Goal: Navigation & Orientation: Find specific page/section

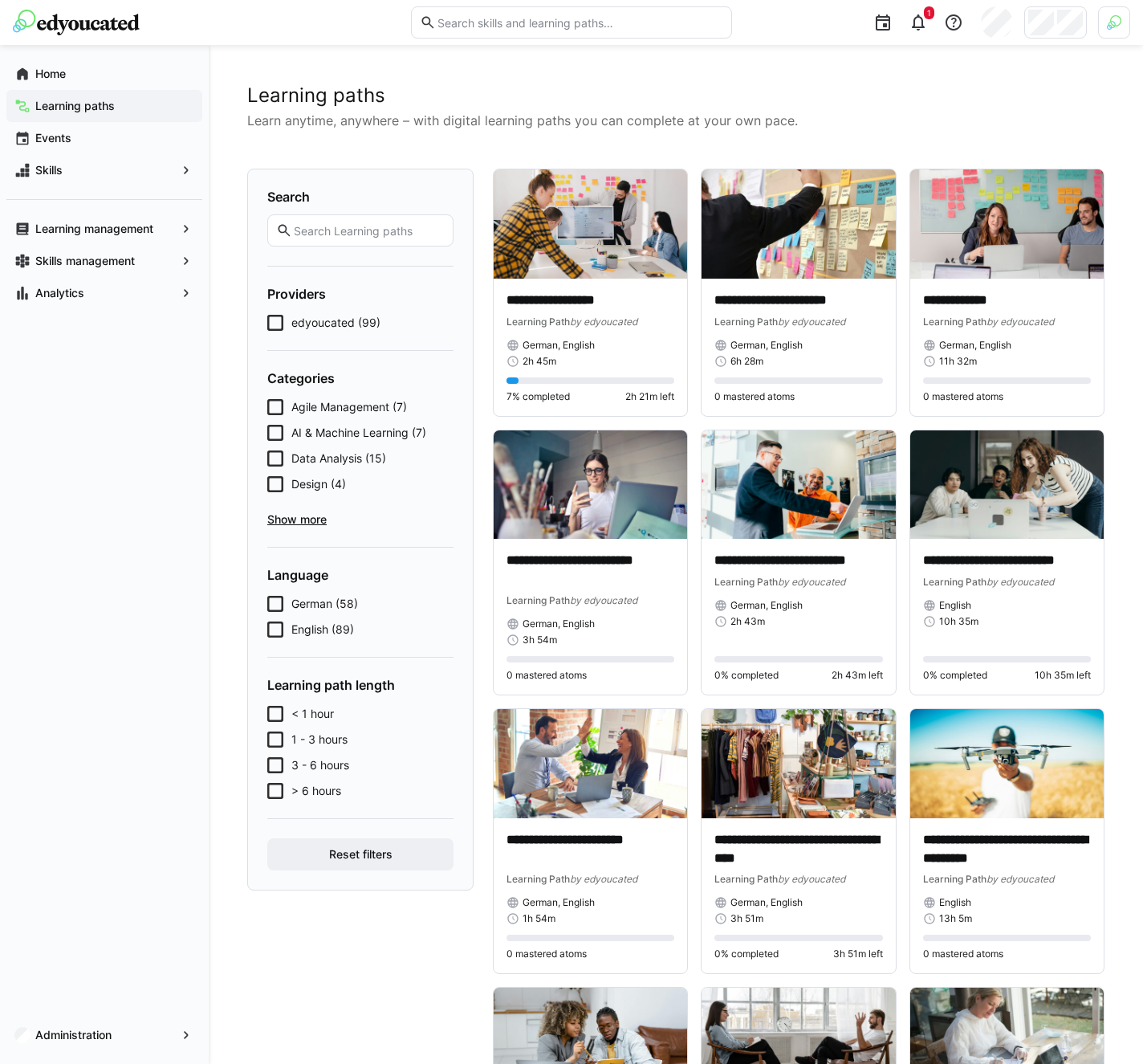
click at [1115, 29] on img at bounding box center [1115, 23] width 15 height 15
click at [921, 193] on span "Activate" at bounding box center [933, 189] width 41 height 13
click at [913, 22] on div at bounding box center [571, 532] width 1143 height 1064
click at [914, 32] on eds-icon at bounding box center [918, 23] width 19 height 19
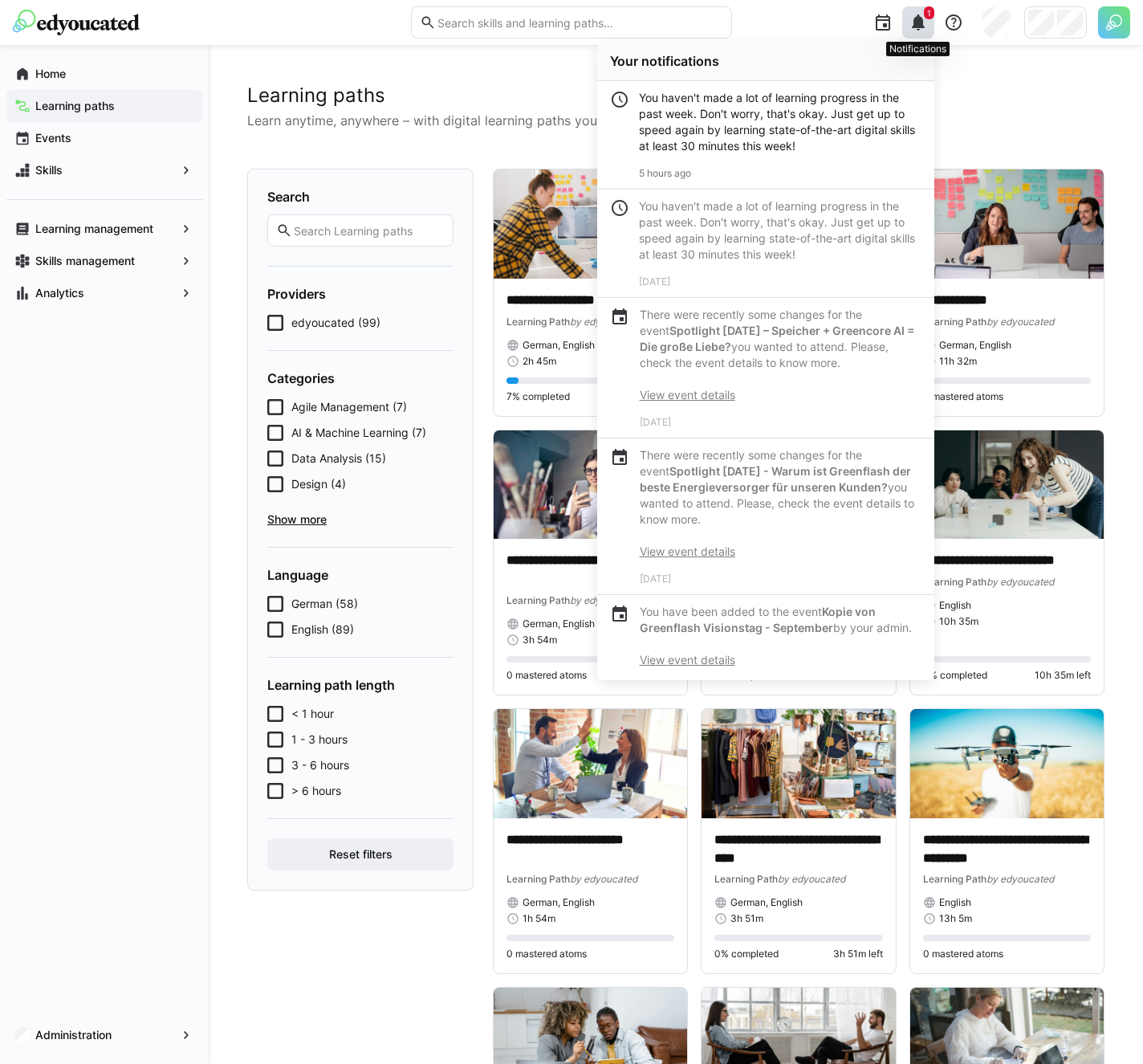
click at [914, 32] on eds-icon at bounding box center [918, 23] width 19 height 19
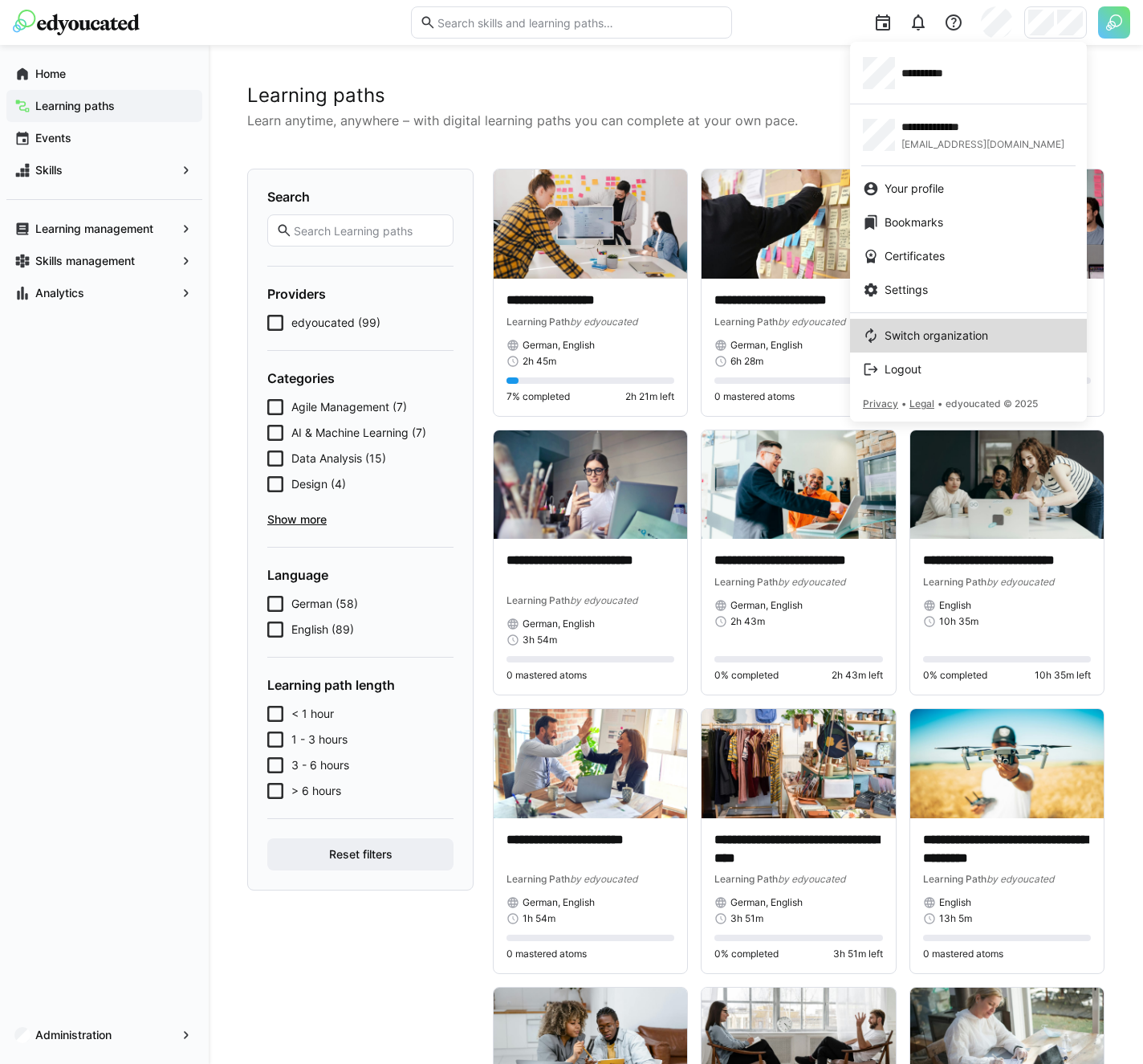
click at [929, 327] on link "Switch organization" at bounding box center [968, 336] width 237 height 34
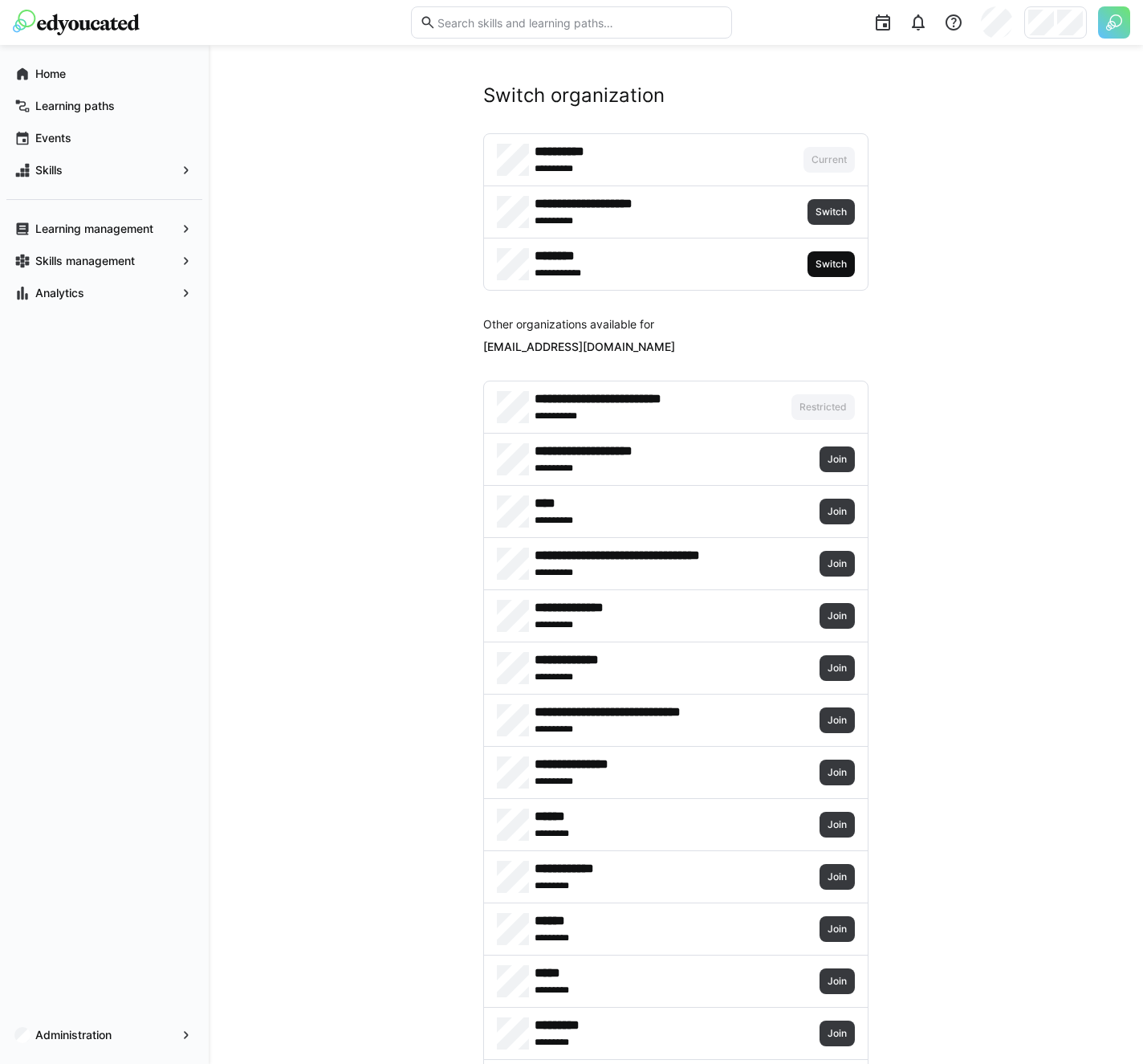
click at [836, 263] on span "Switch" at bounding box center [831, 265] width 35 height 13
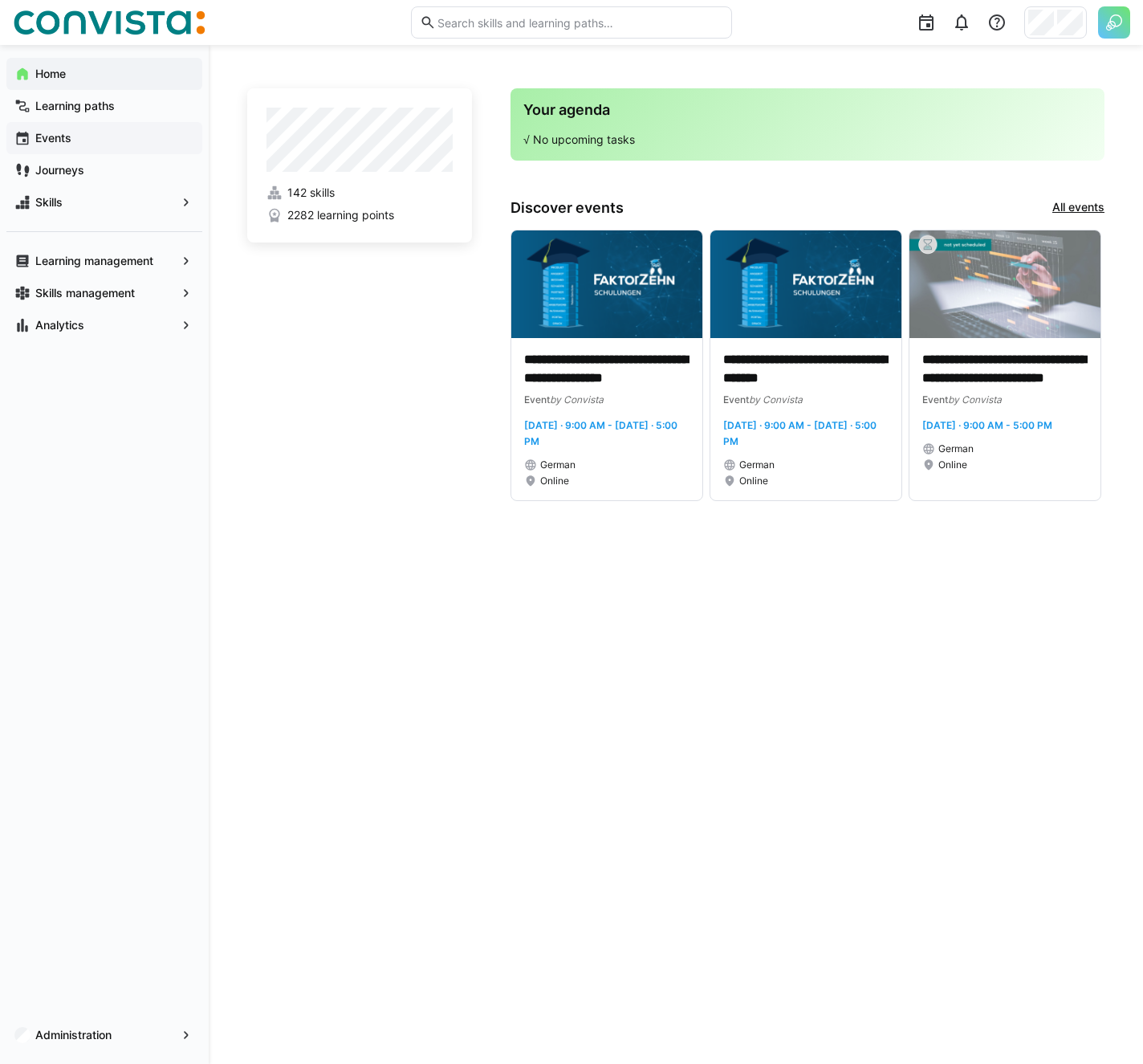
click at [88, 138] on span "Events" at bounding box center [113, 138] width 161 height 16
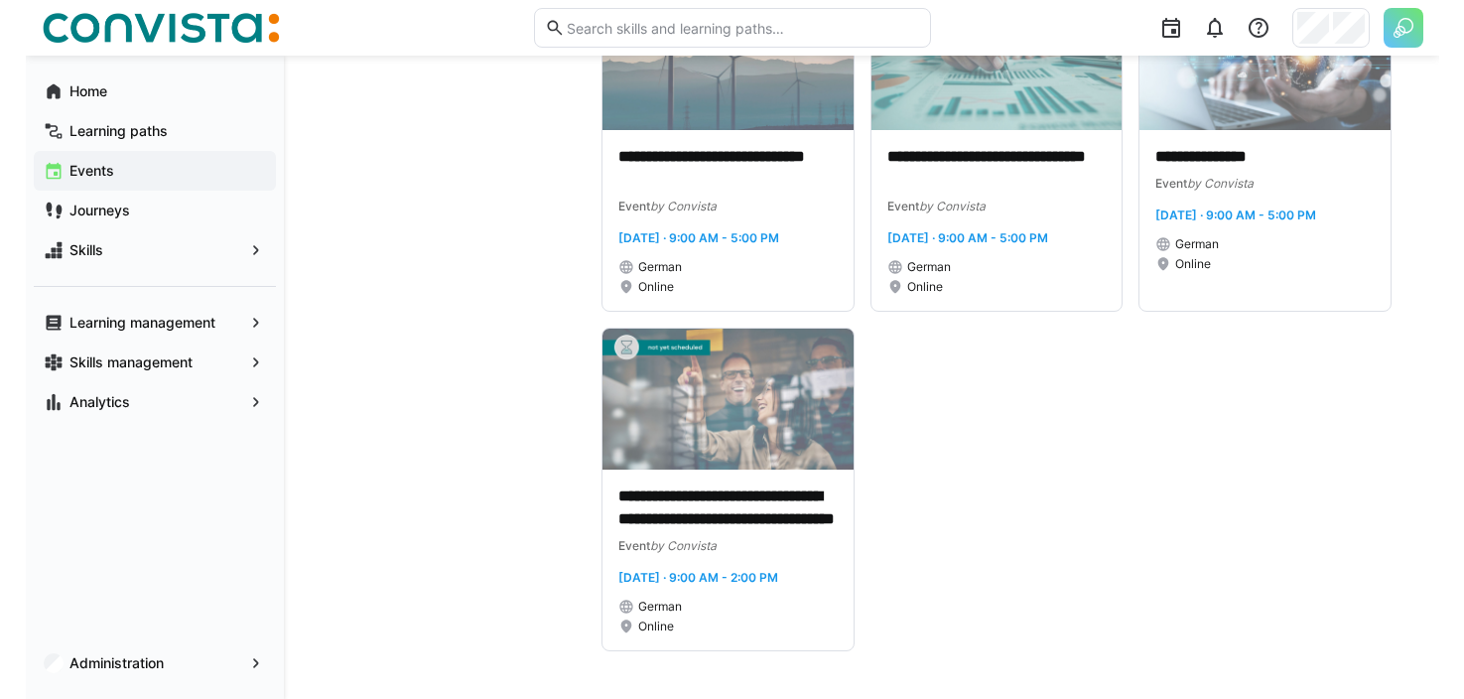
scroll to position [8489, 0]
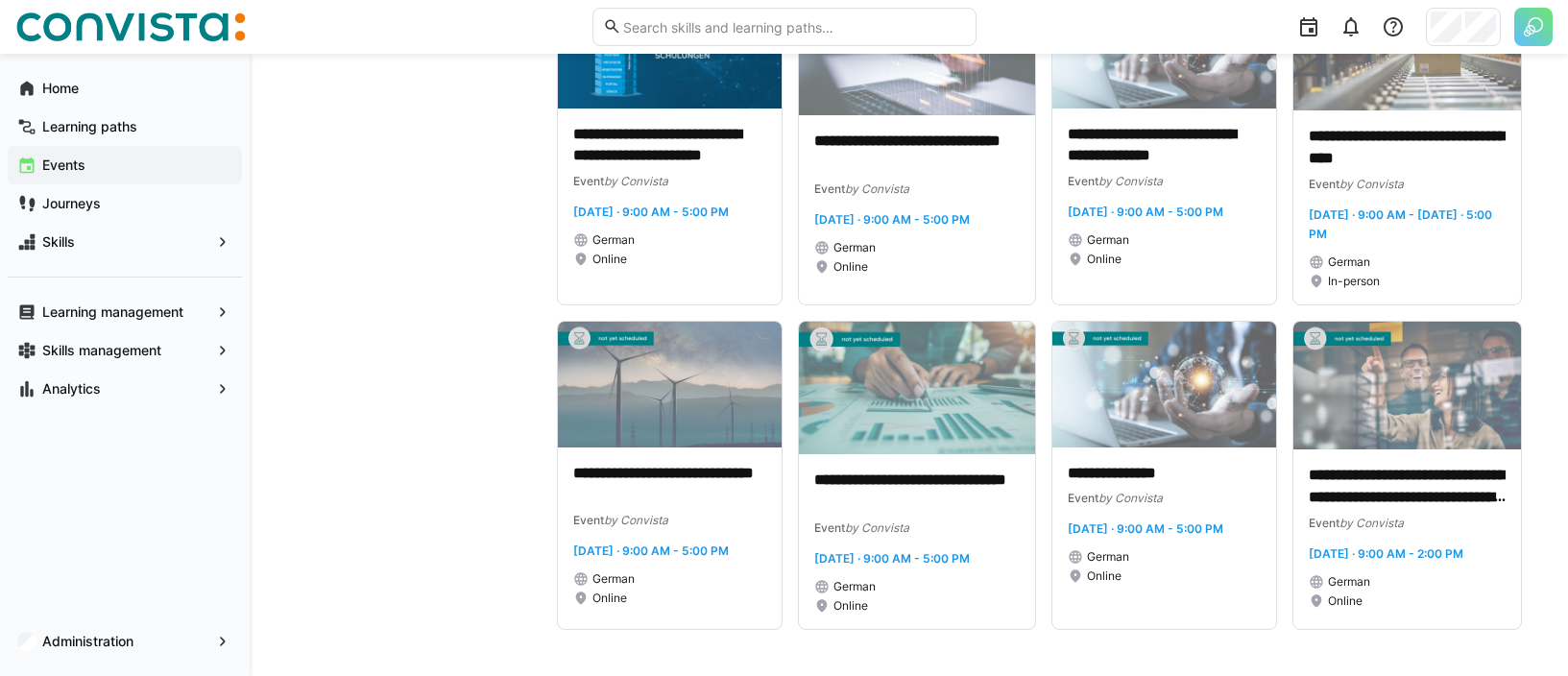
drag, startPoint x: 742, startPoint y: 1043, endPoint x: 1547, endPoint y: 317, distance: 1084.0
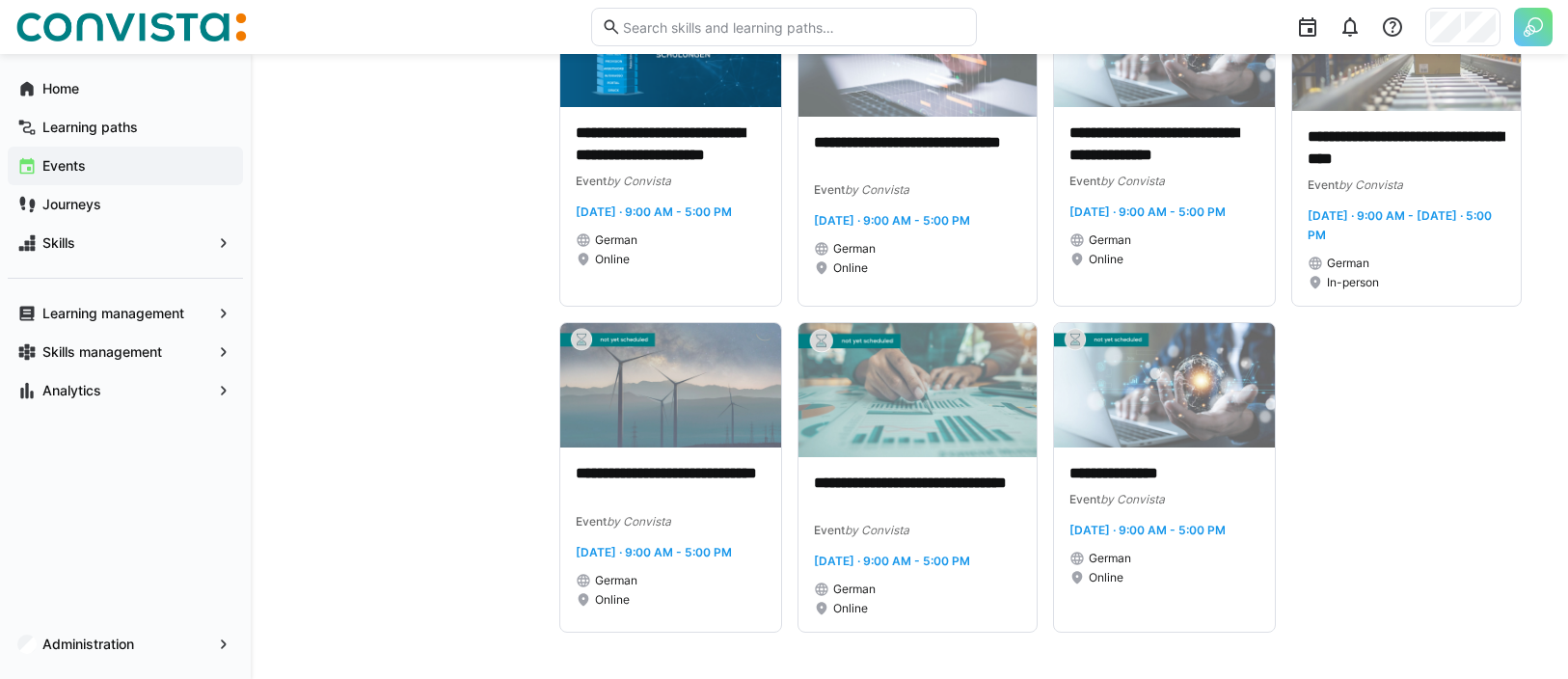
drag, startPoint x: 1338, startPoint y: 280, endPoint x: 1497, endPoint y: 380, distance: 187.8
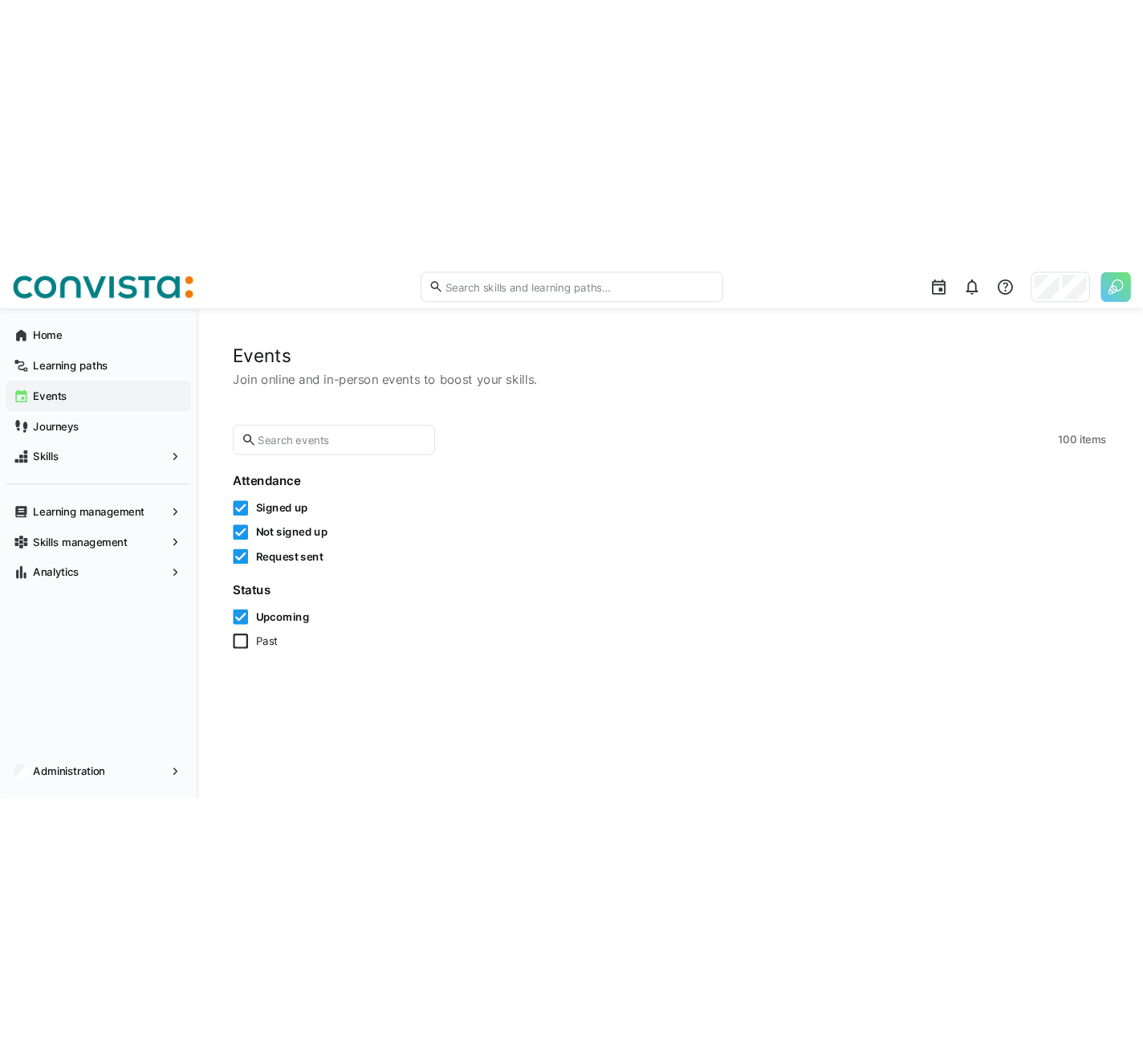
scroll to position [0, 0]
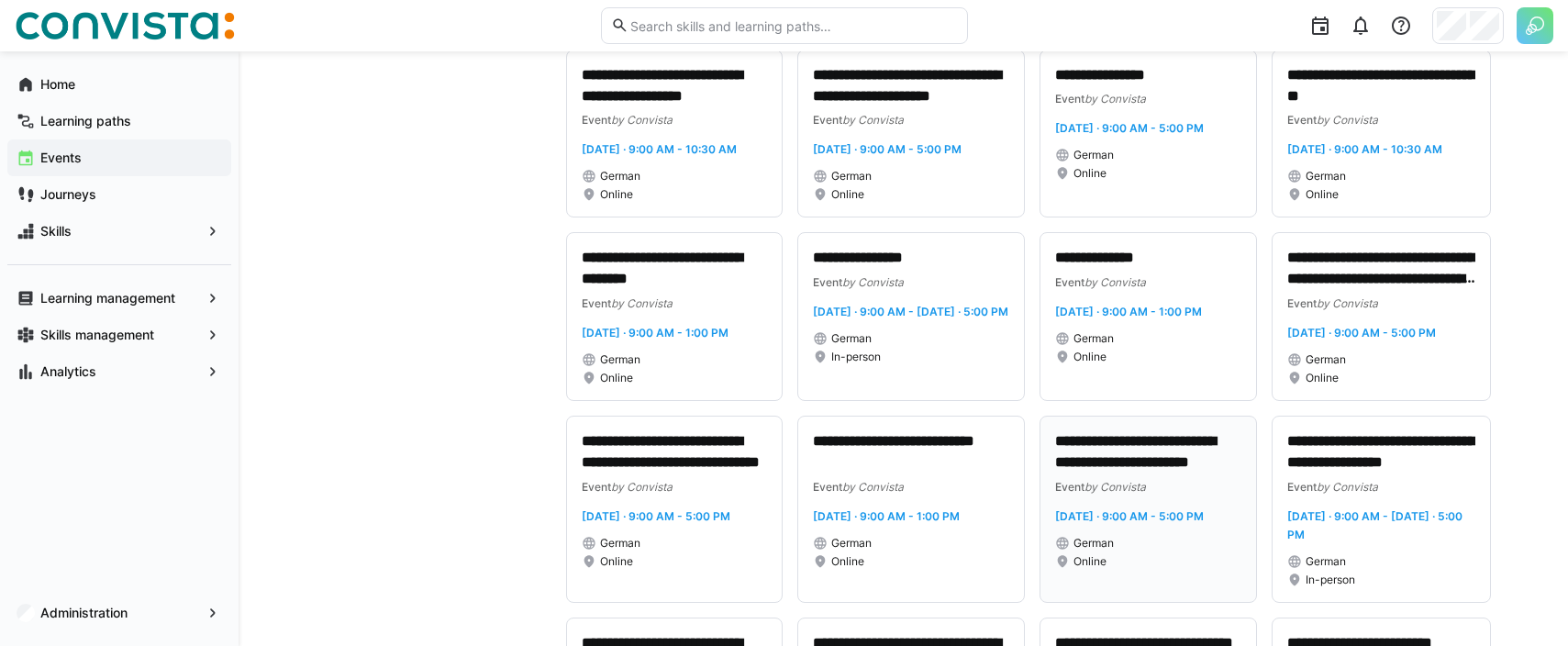
scroll to position [3587, 0]
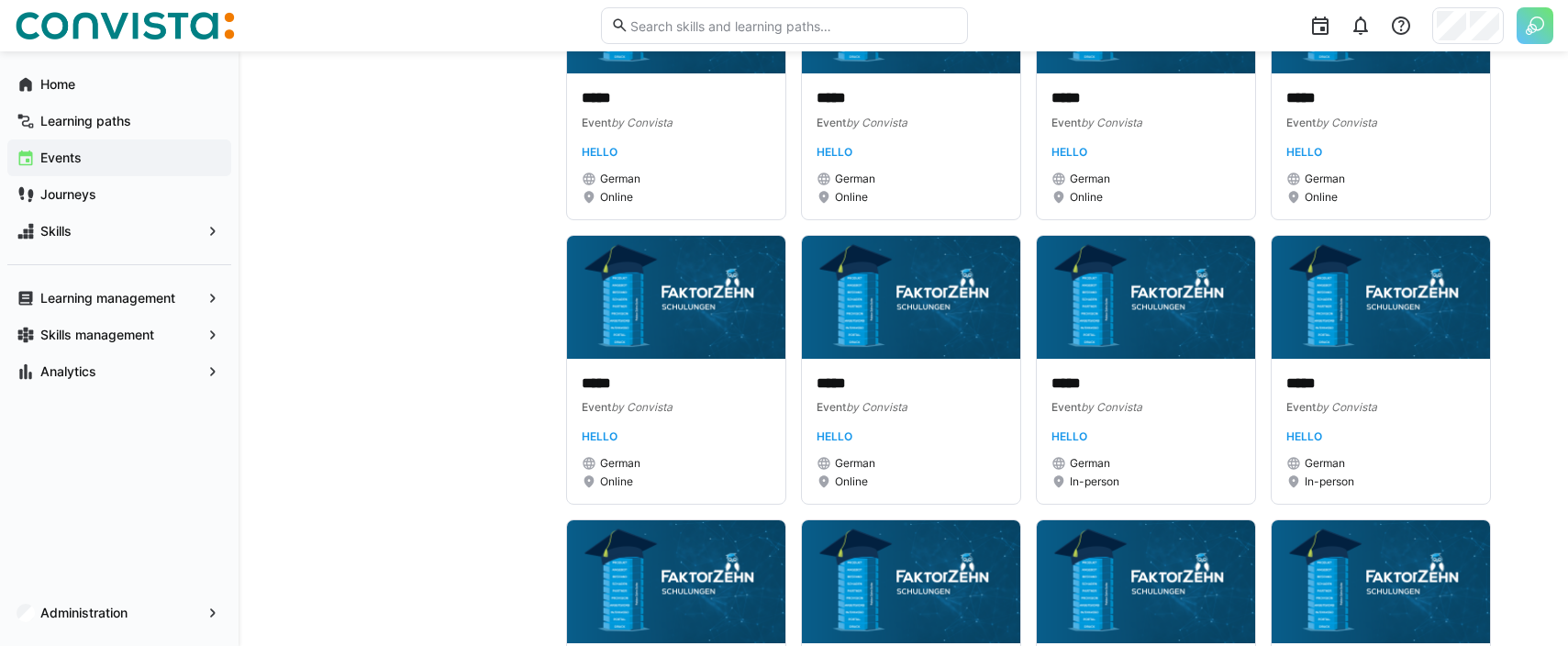
scroll to position [2010, 0]
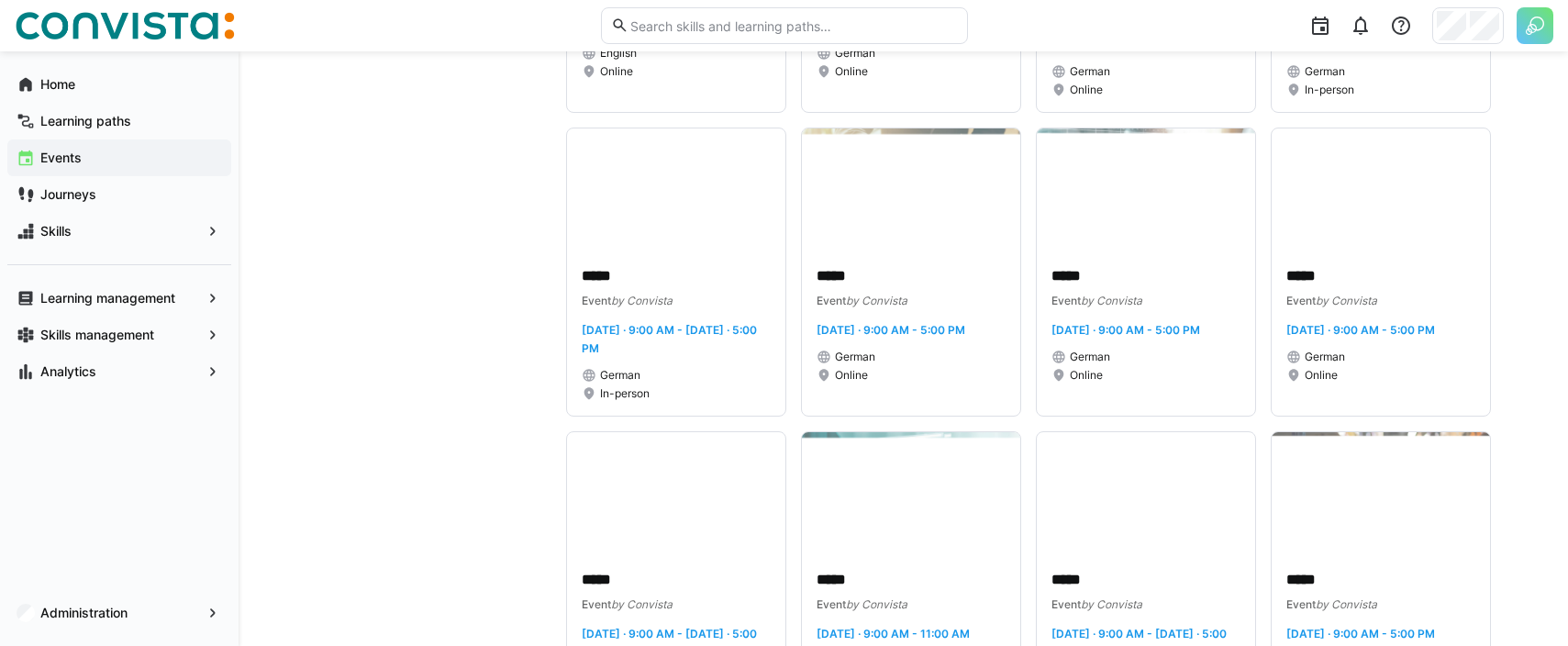
scroll to position [726, 0]
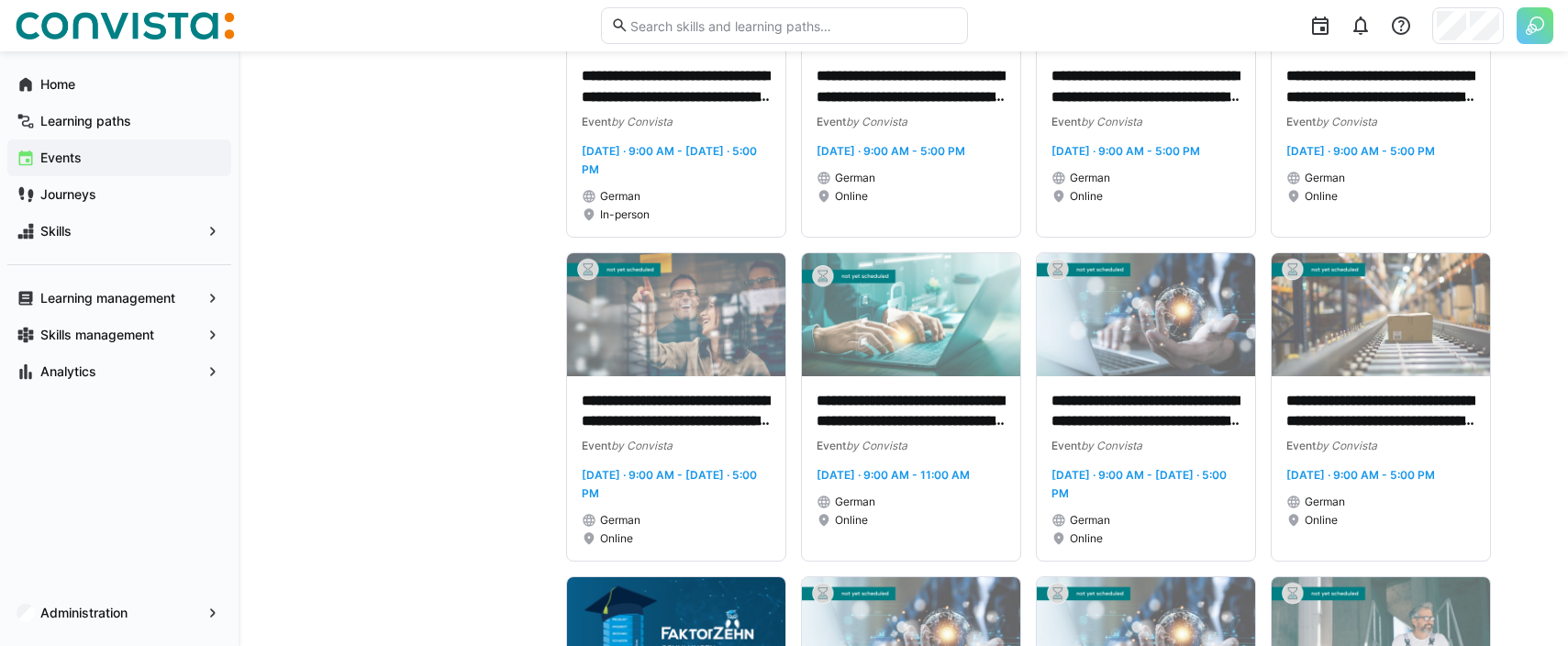
scroll to position [1086, 0]
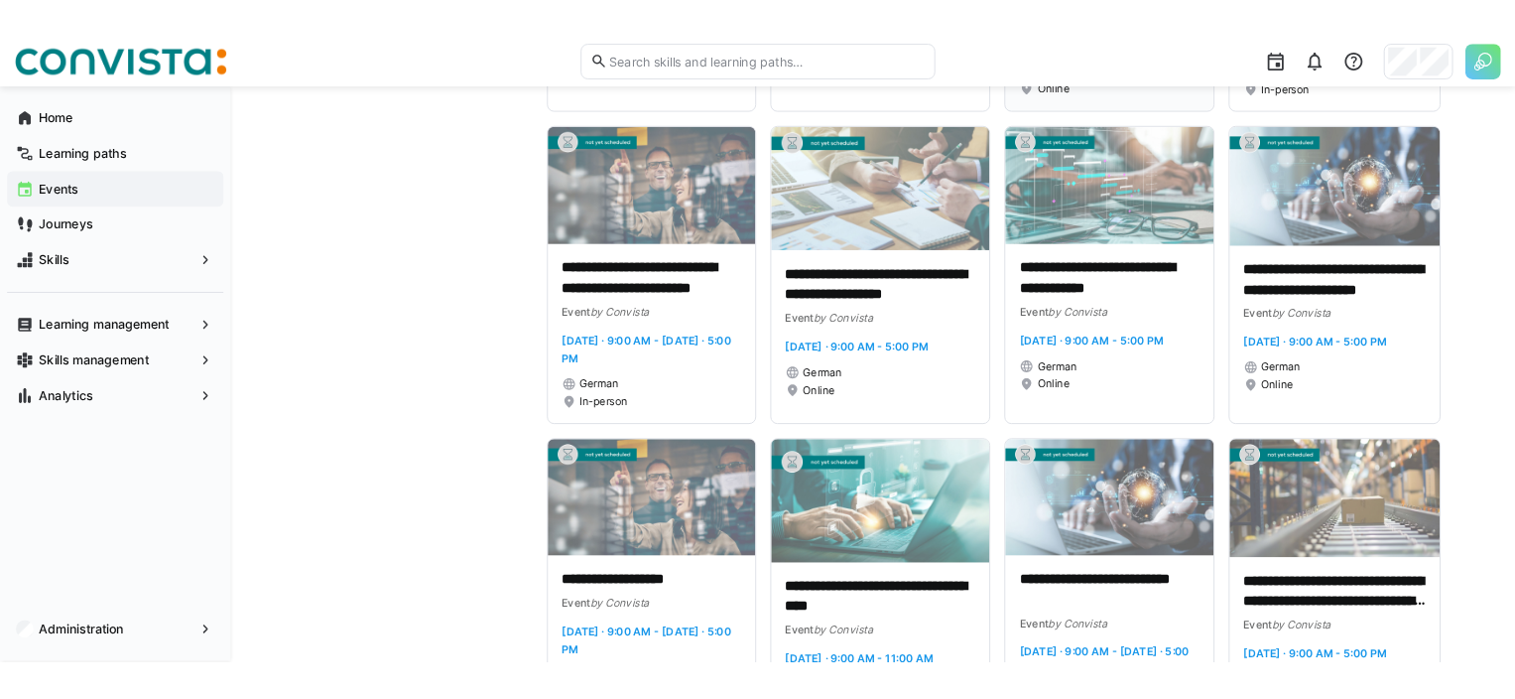
scroll to position [961, 0]
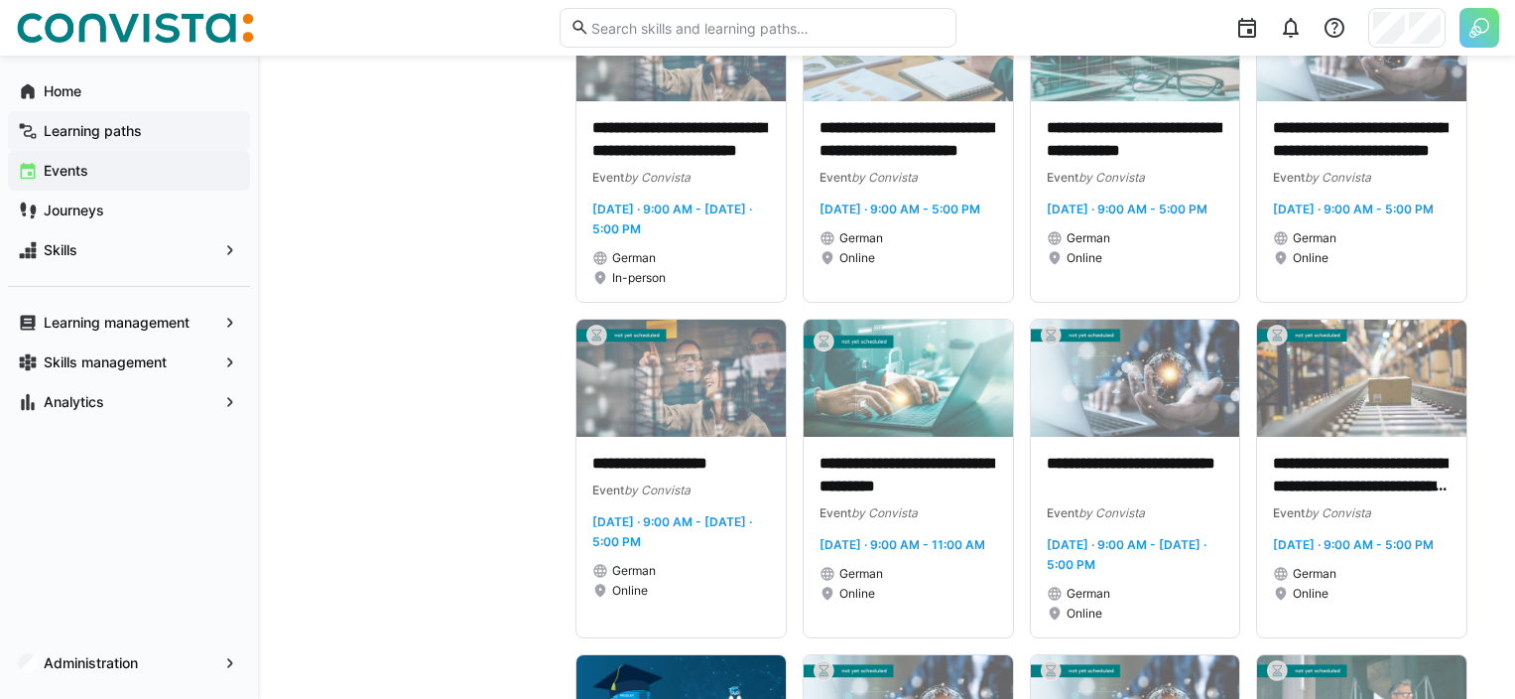
click at [0, 0] on app-navigation-label "Learning paths" at bounding box center [0, 0] width 0 height 0
